Goal: Information Seeking & Learning: Learn about a topic

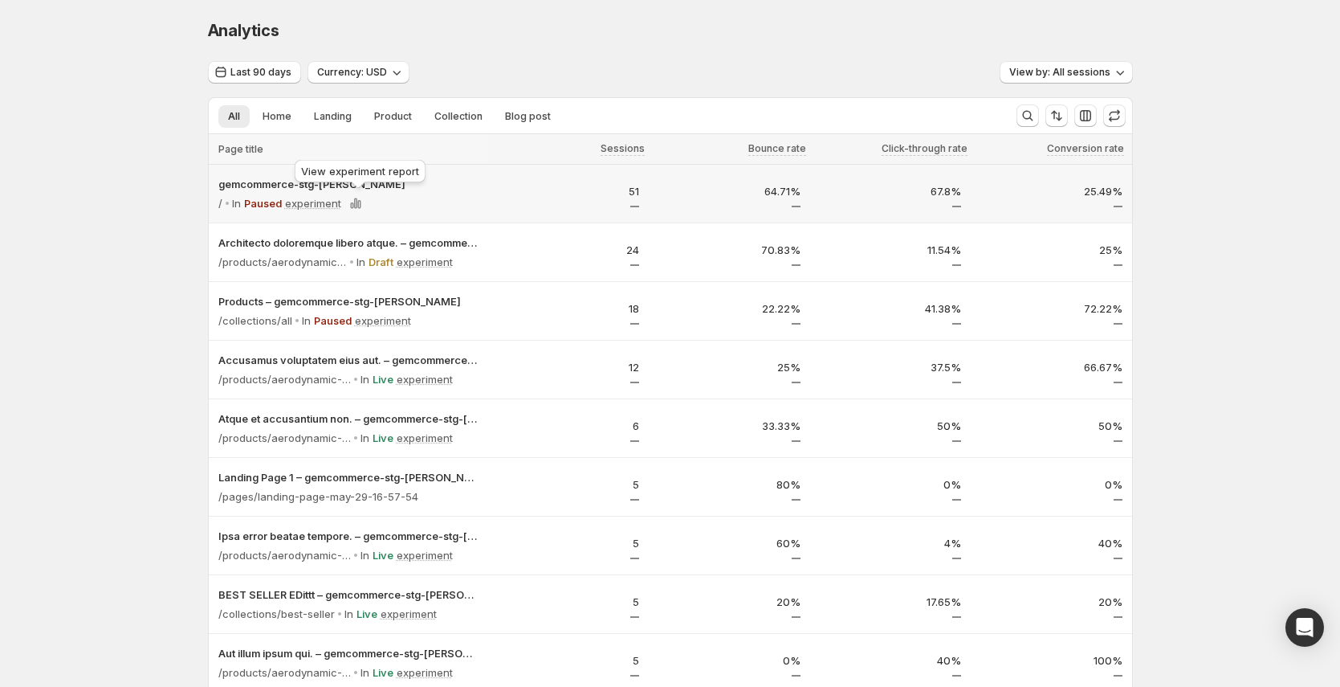
click at [320, 181] on div "View experiment report" at bounding box center [360, 174] width 137 height 35
click at [323, 183] on div "Home testing" at bounding box center [316, 177] width 85 height 35
click at [266, 188] on p "gemcommerce-stg-[PERSON_NAME]" at bounding box center [348, 184] width 260 height 16
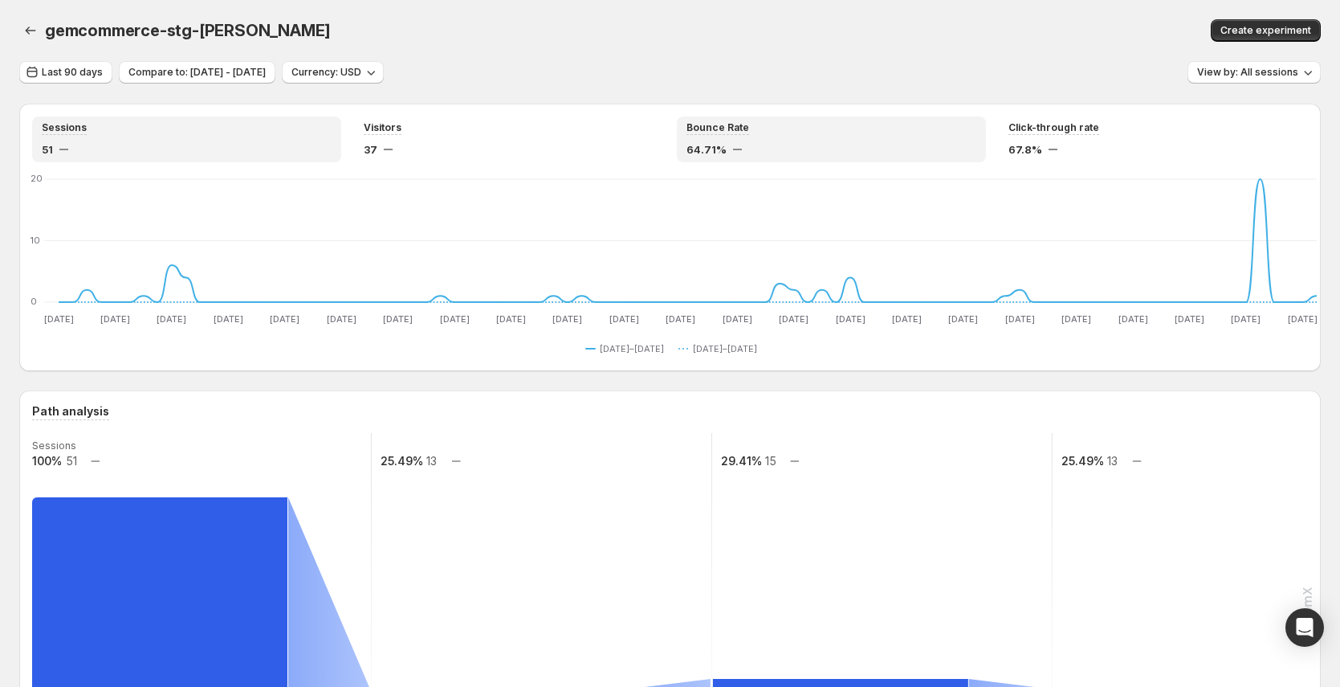
click at [761, 137] on div "Bounce Rate 64.71%" at bounding box center [832, 139] width 290 height 36
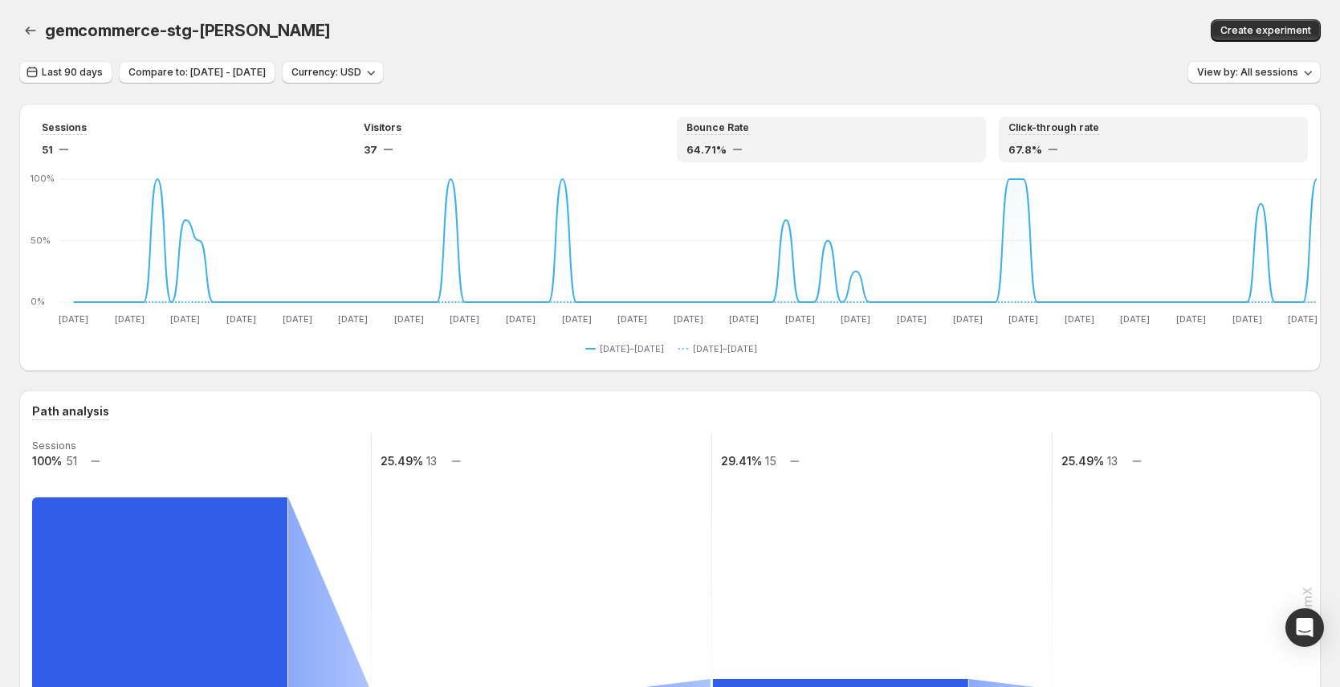
click at [1077, 133] on span "Click-through rate" at bounding box center [1054, 127] width 91 height 13
click at [848, 140] on div "Bounce Rate 64.71%" at bounding box center [832, 139] width 290 height 36
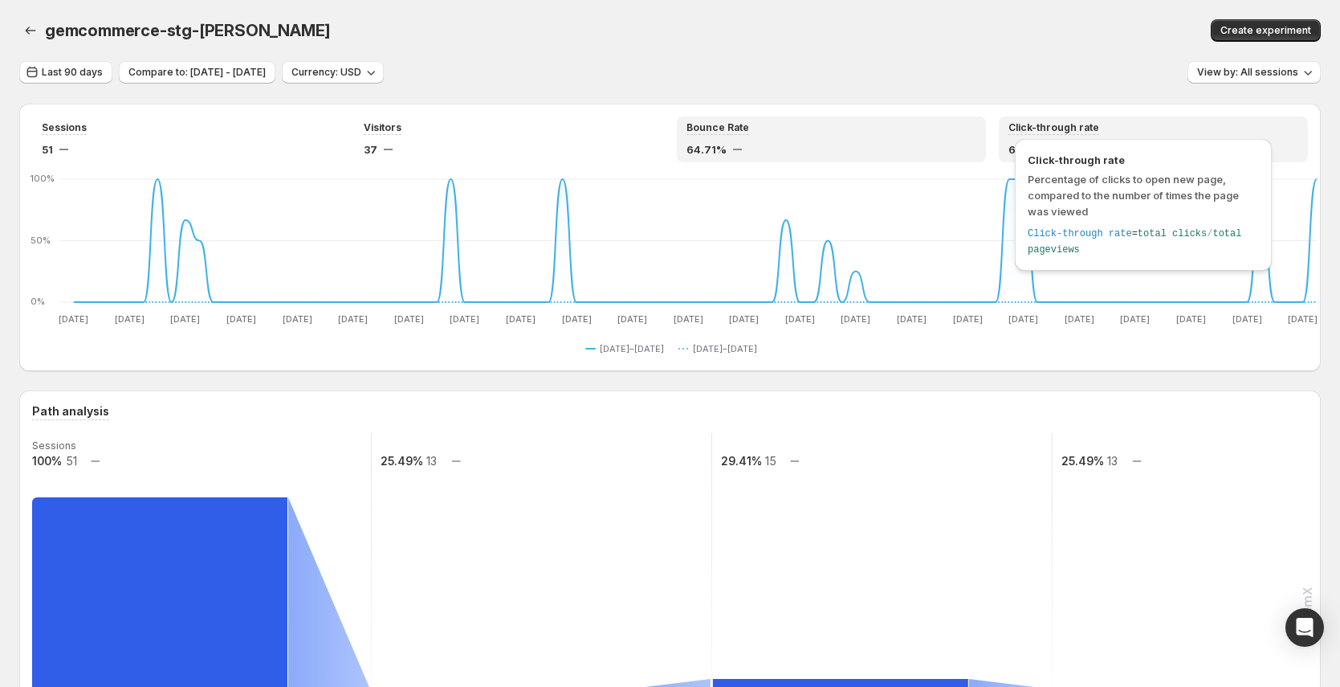
click at [1091, 137] on div "Click-through rate Percentage of clicks to open new page, compared to the numbe…" at bounding box center [1144, 209] width 270 height 149
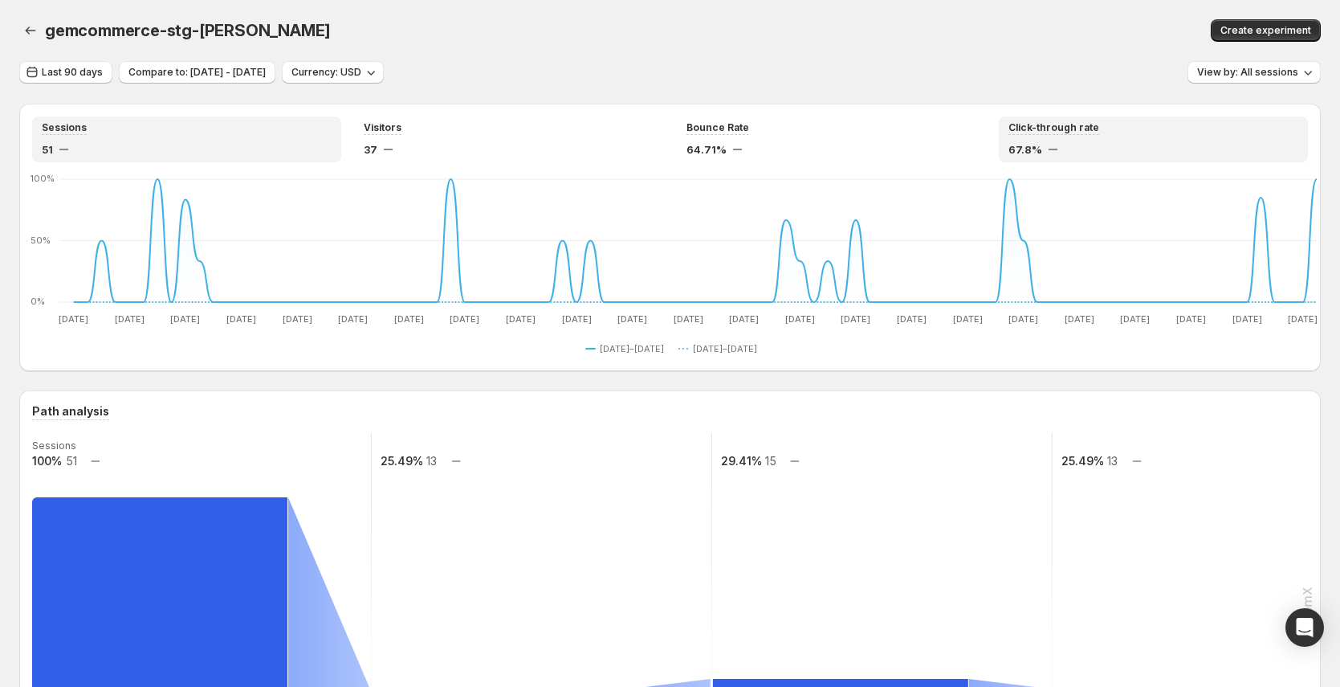
click at [88, 149] on div "51" at bounding box center [187, 149] width 290 height 16
